Goal: Task Accomplishment & Management: Use online tool/utility

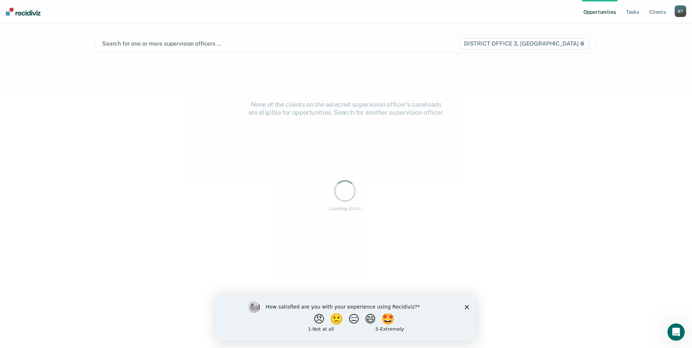
click at [152, 37] on div "Search for one or more supervision officers … DISTRICT OFFICE 3, CALDWELL" at bounding box center [346, 44] width 502 height 18
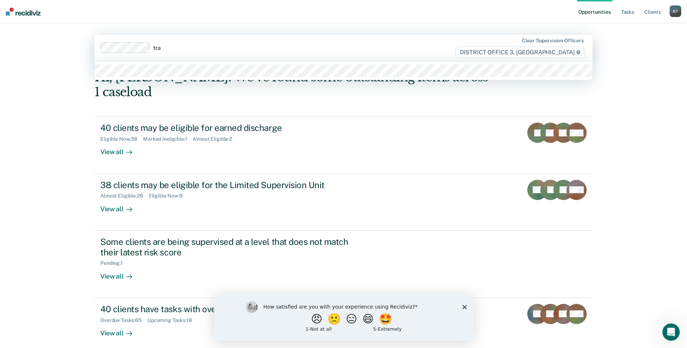
type input "trav"
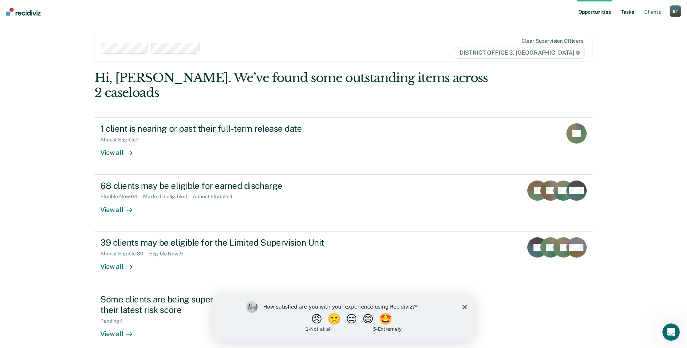
click at [630, 12] on link "Tasks" at bounding box center [627, 11] width 16 height 23
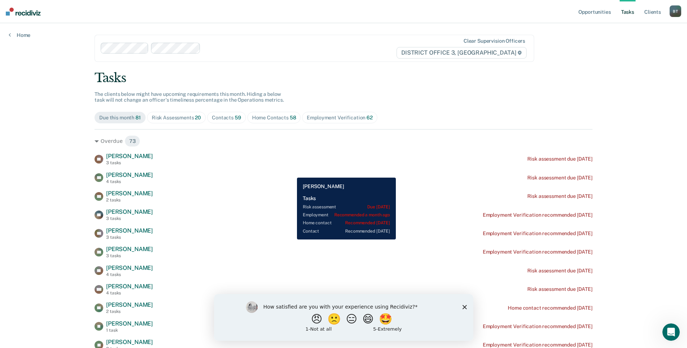
scroll to position [145, 0]
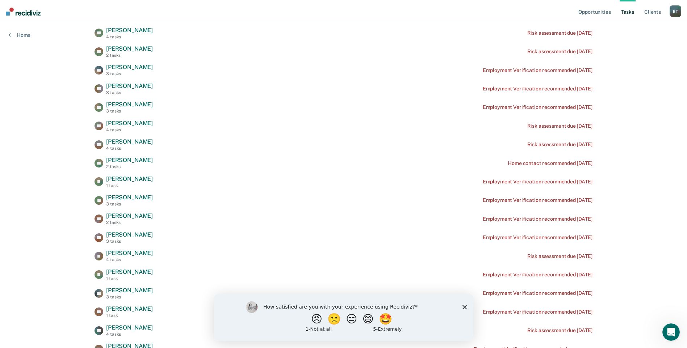
click at [463, 307] on polygon "Close survey" at bounding box center [464, 307] width 4 height 4
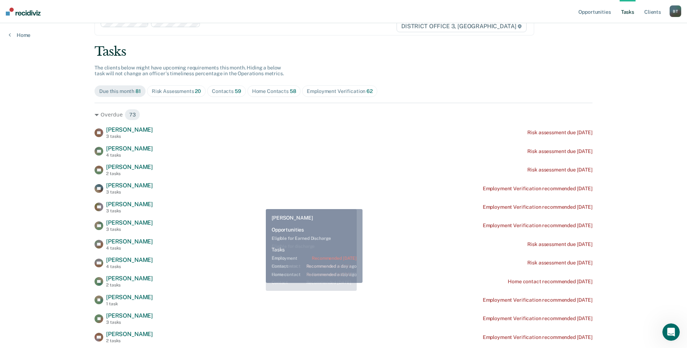
scroll to position [0, 0]
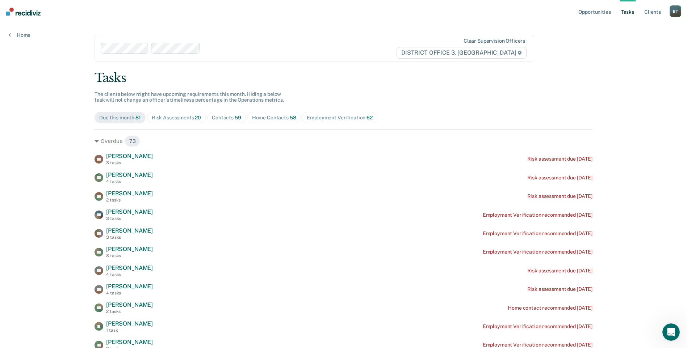
click at [279, 121] on span "Home Contacts 58" at bounding box center [274, 118] width 54 height 12
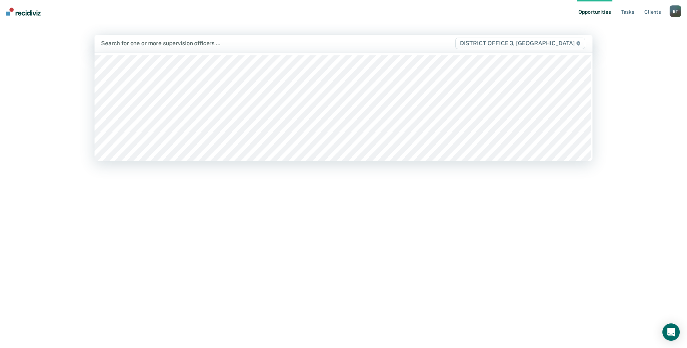
type input "l"
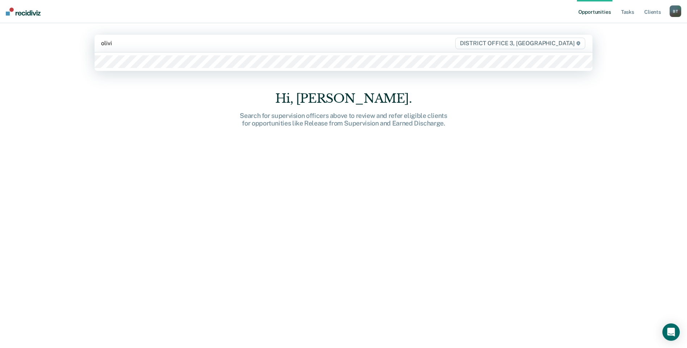
type input "olivia"
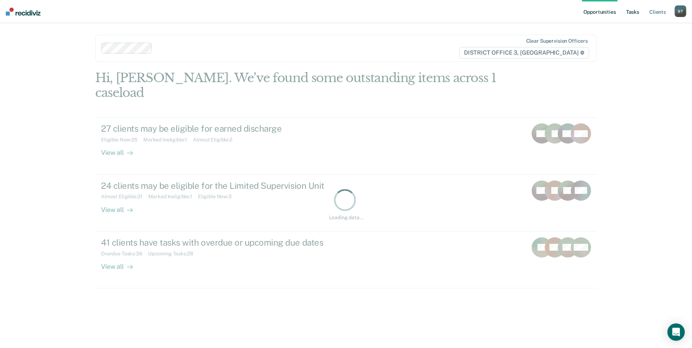
click at [629, 14] on link "Tasks" at bounding box center [633, 11] width 16 height 23
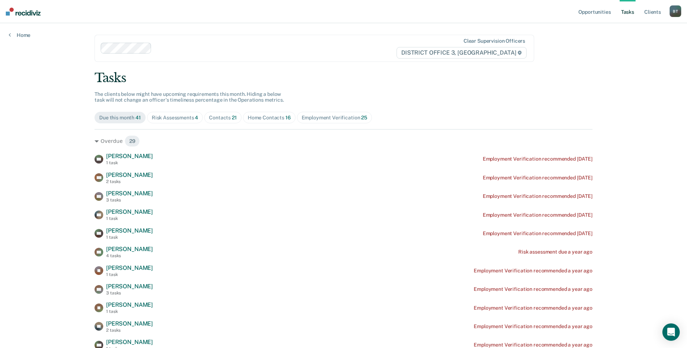
click at [270, 120] on div "Home Contacts 16" at bounding box center [269, 118] width 43 height 6
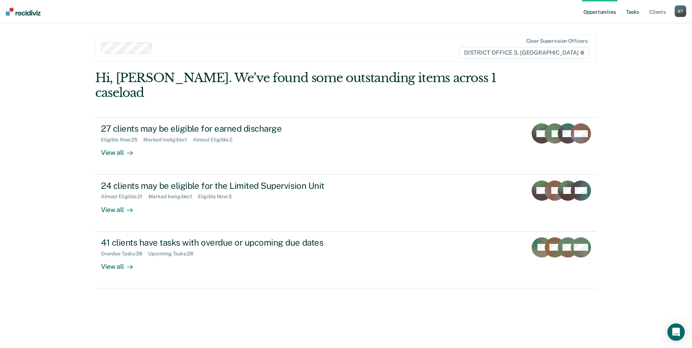
click at [630, 14] on link "Tasks" at bounding box center [633, 11] width 16 height 23
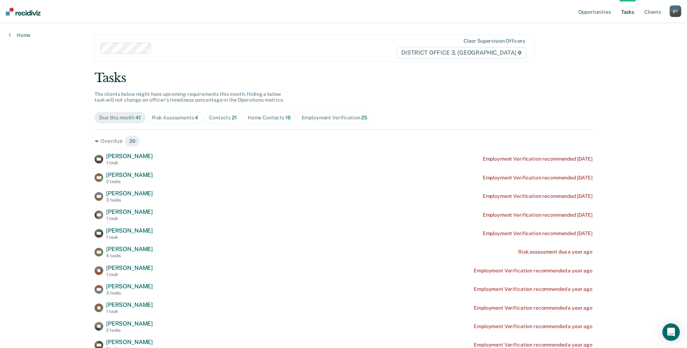
click at [248, 115] on div "Home Contacts 16" at bounding box center [269, 118] width 43 height 6
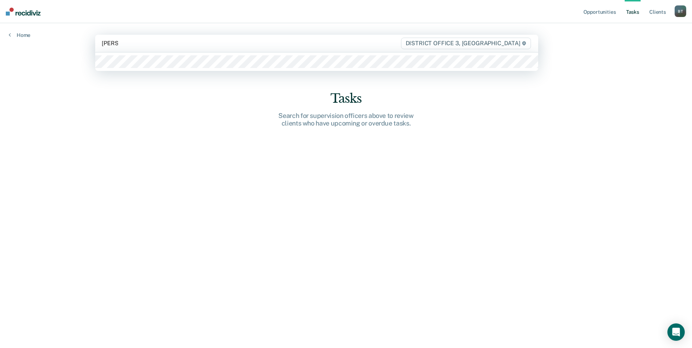
type input "lander"
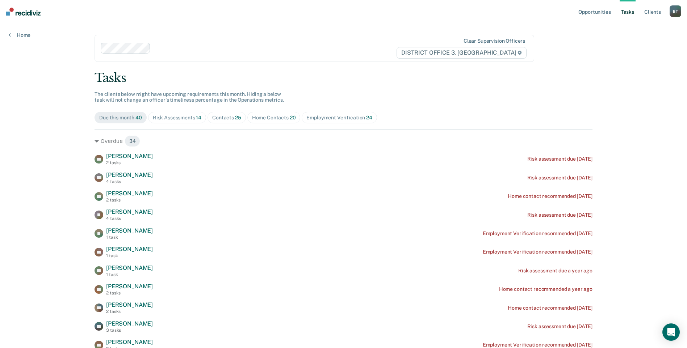
click at [280, 115] on div "Home Contacts 20" at bounding box center [274, 118] width 44 height 6
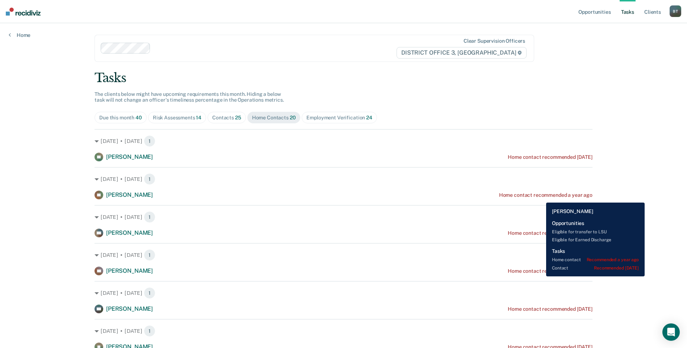
click at [540, 197] on div "Home contact recommended a year ago" at bounding box center [545, 195] width 93 height 6
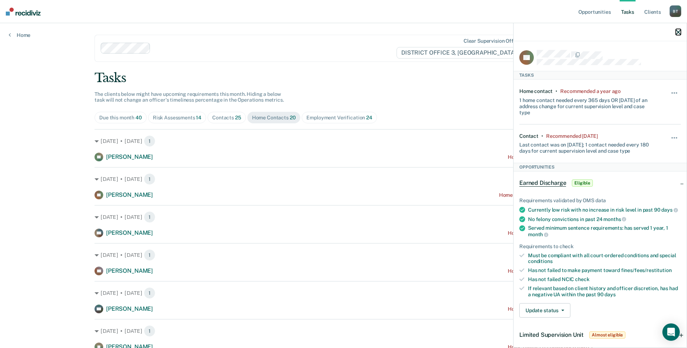
click at [676, 31] on icon "button" at bounding box center [677, 32] width 5 height 5
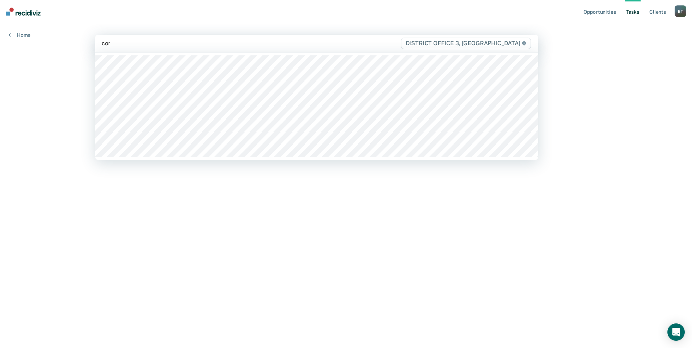
type input "conn"
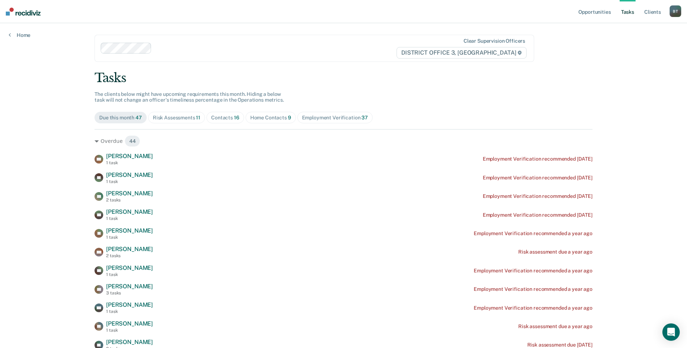
click at [280, 120] on div "Home Contacts 9" at bounding box center [270, 118] width 41 height 6
